Goal: Transaction & Acquisition: Subscribe to service/newsletter

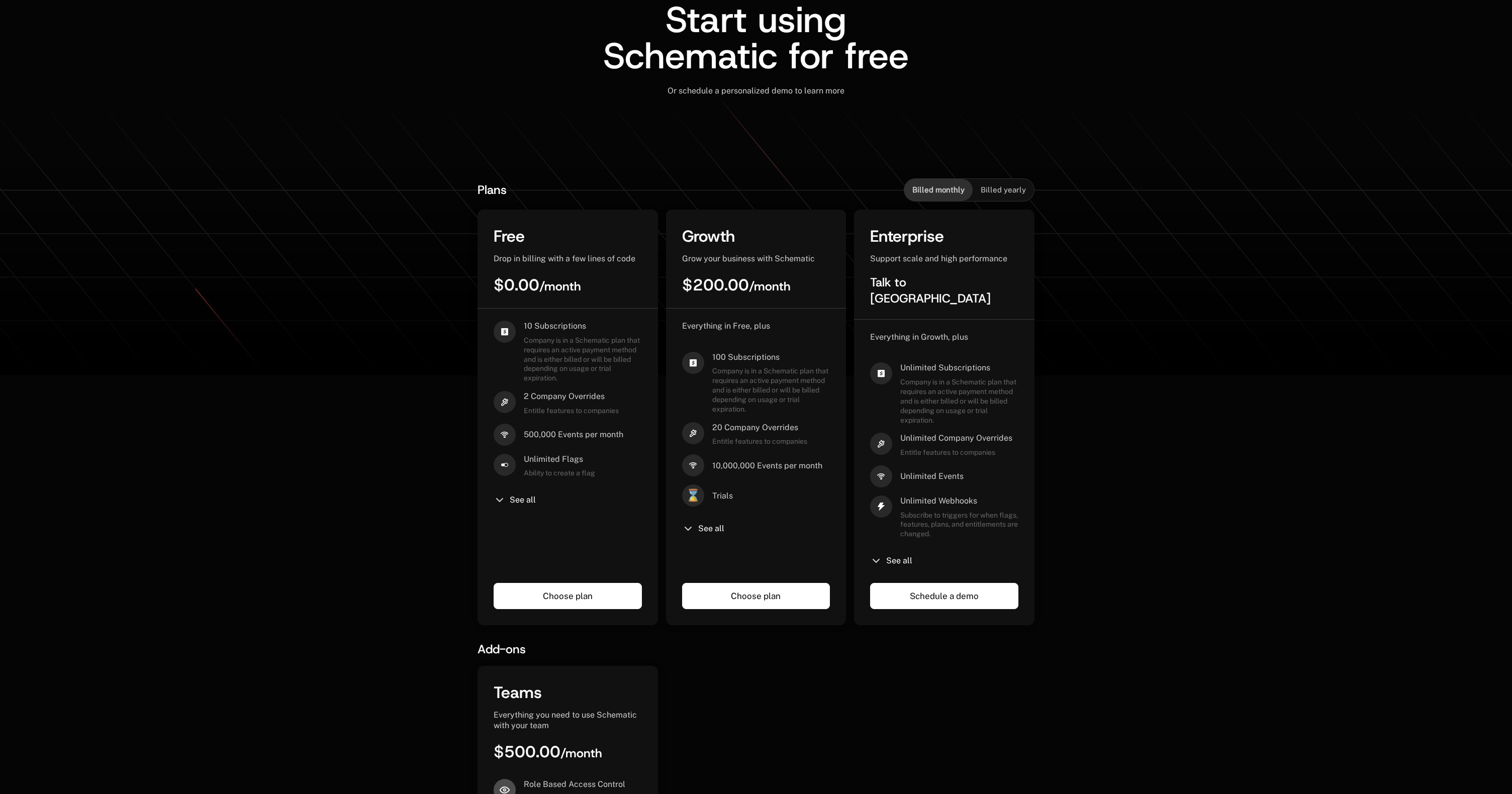
scroll to position [115, 0]
